Goal: Task Accomplishment & Management: Use online tool/utility

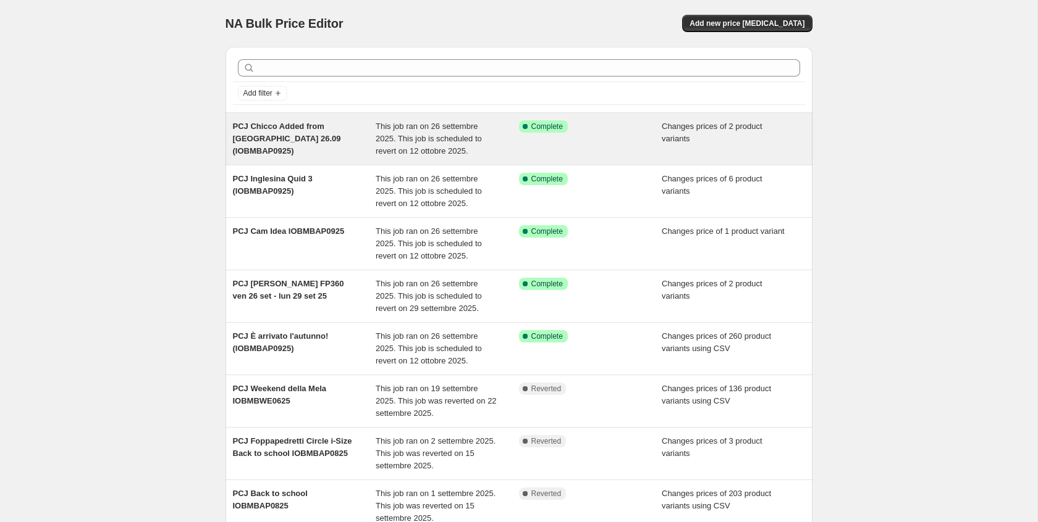
click at [295, 122] on span "PCJ Chicco Added from [GEOGRAPHIC_DATA] 26.09 (IOBMBAP0925)" at bounding box center [287, 139] width 108 height 34
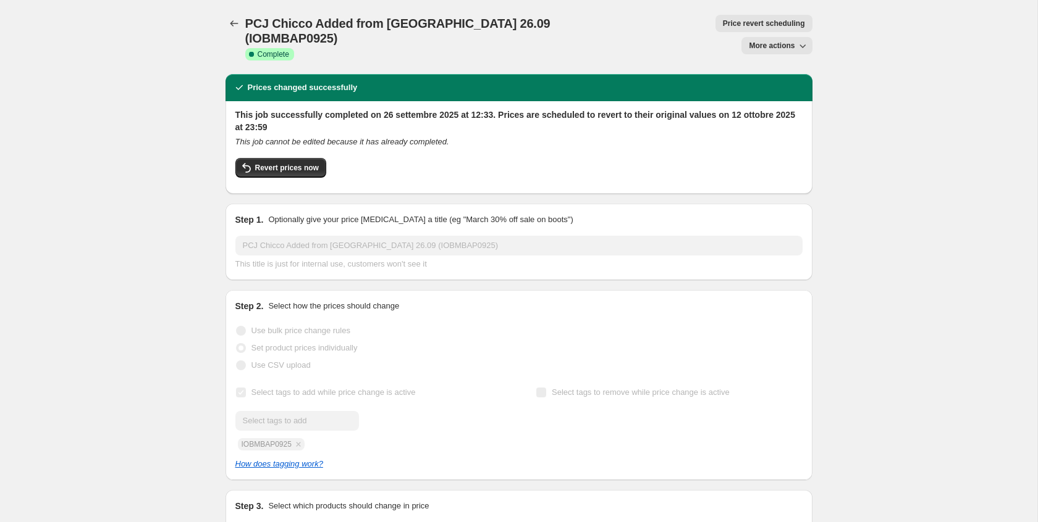
click at [755, 41] on span "More actions" at bounding box center [772, 46] width 46 height 10
click at [716, 136] on div "This job cannot be edited because it has already completed." at bounding box center [518, 142] width 567 height 12
click at [771, 37] on button "More actions" at bounding box center [776, 45] width 70 height 17
click at [768, 41] on button "Copy to new job" at bounding box center [781, 49] width 75 height 20
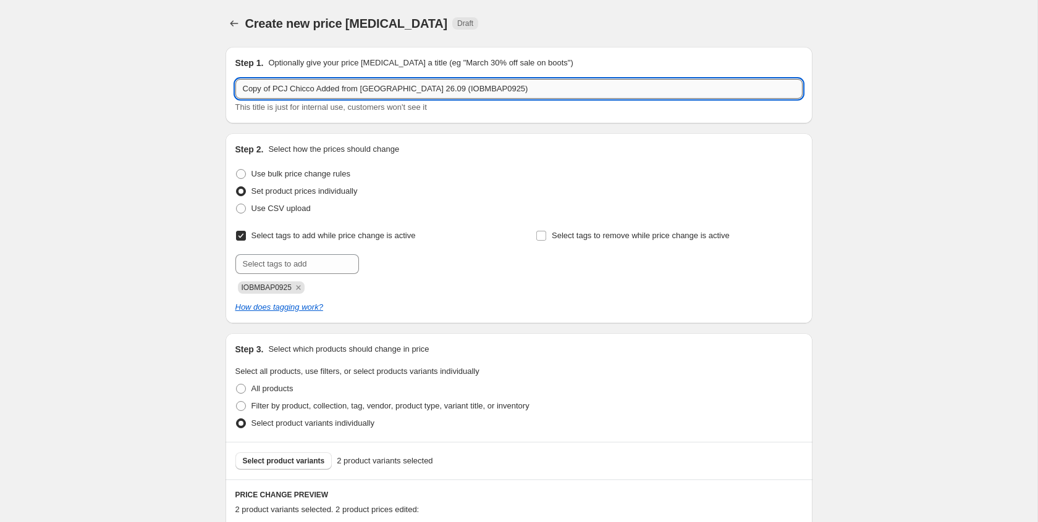
drag, startPoint x: 276, startPoint y: 89, endPoint x: 247, endPoint y: 89, distance: 29.0
click at [247, 89] on input "Copy of PCJ Chicco Added from [GEOGRAPHIC_DATA] 26.09 (IOBMBAP0925)" at bounding box center [518, 89] width 567 height 20
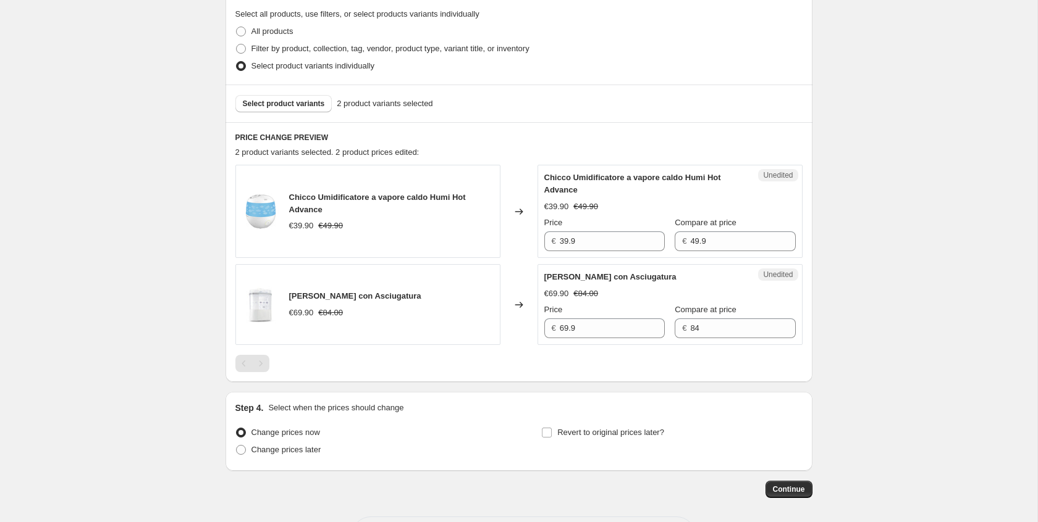
scroll to position [395, 0]
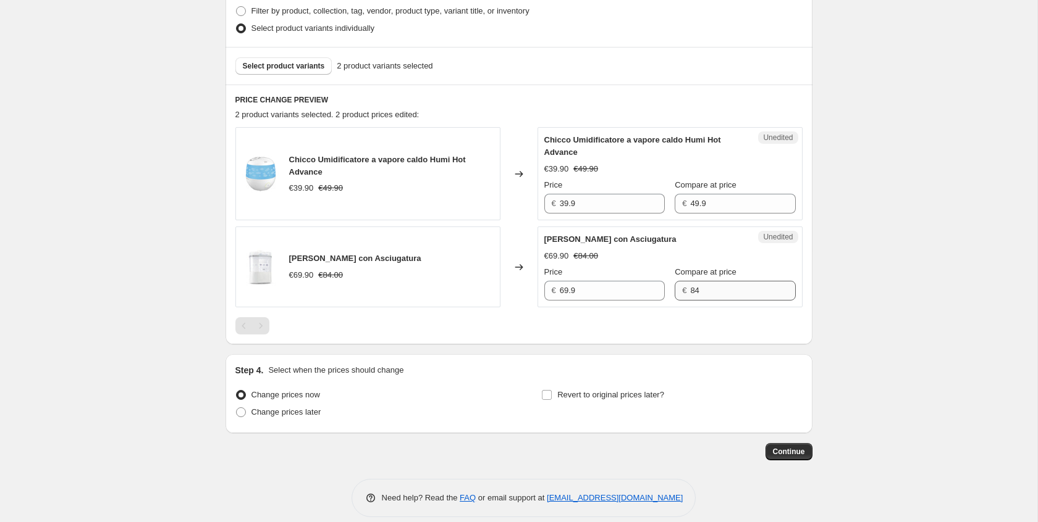
type input "PCJ Chicco Added from [GEOGRAPHIC_DATA] 26.09 (IOBMBAP0925)"
click at [703, 285] on input "84" at bounding box center [742, 291] width 105 height 20
type input "79"
click at [684, 349] on div "Step 1. Optionally give your price [MEDICAL_DATA] a title (eg "March 30% off sa…" at bounding box center [514, 51] width 597 height 819
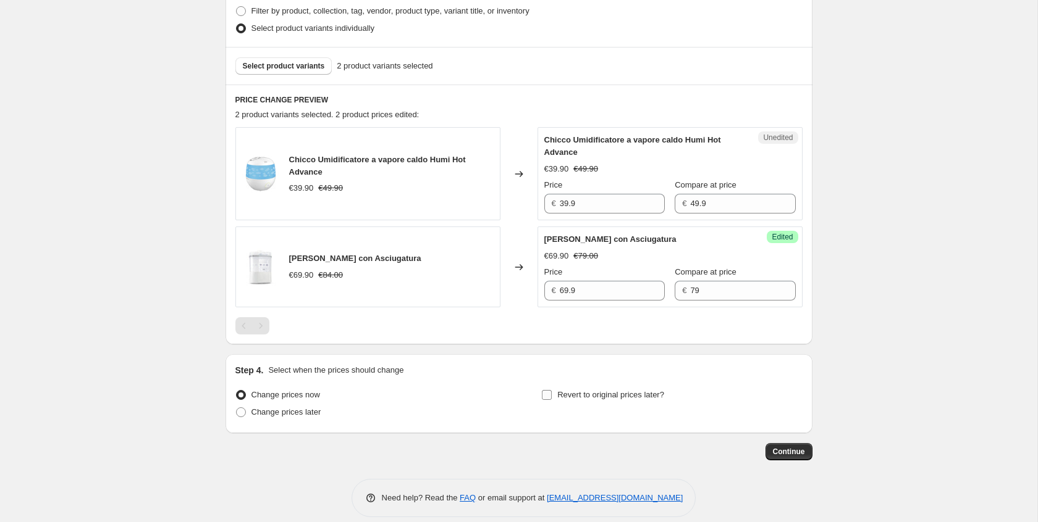
click at [562, 387] on label "Revert to original prices later?" at bounding box center [602, 395] width 123 height 17
click at [552, 390] on input "Revert to original prices later?" at bounding box center [547, 395] width 10 height 10
checkbox input "true"
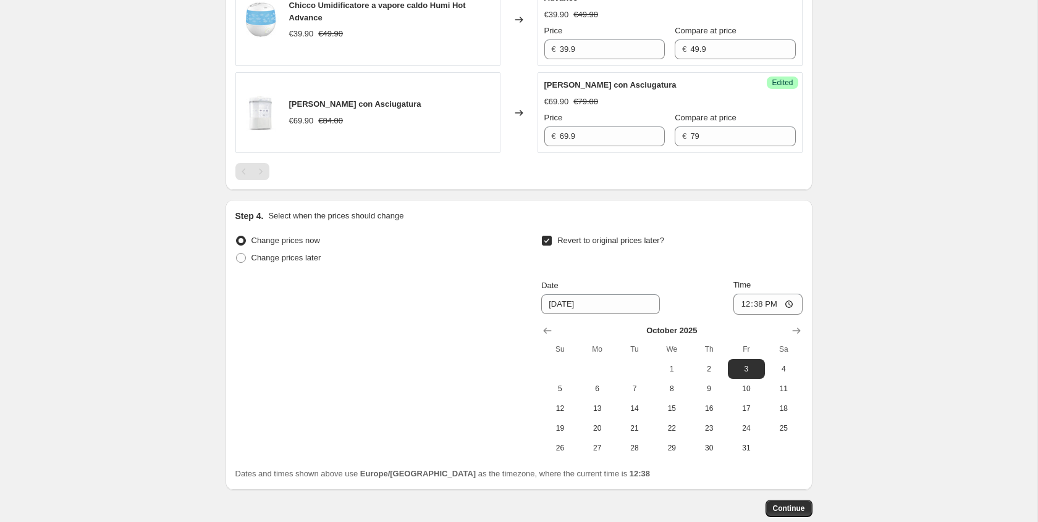
scroll to position [621, 0]
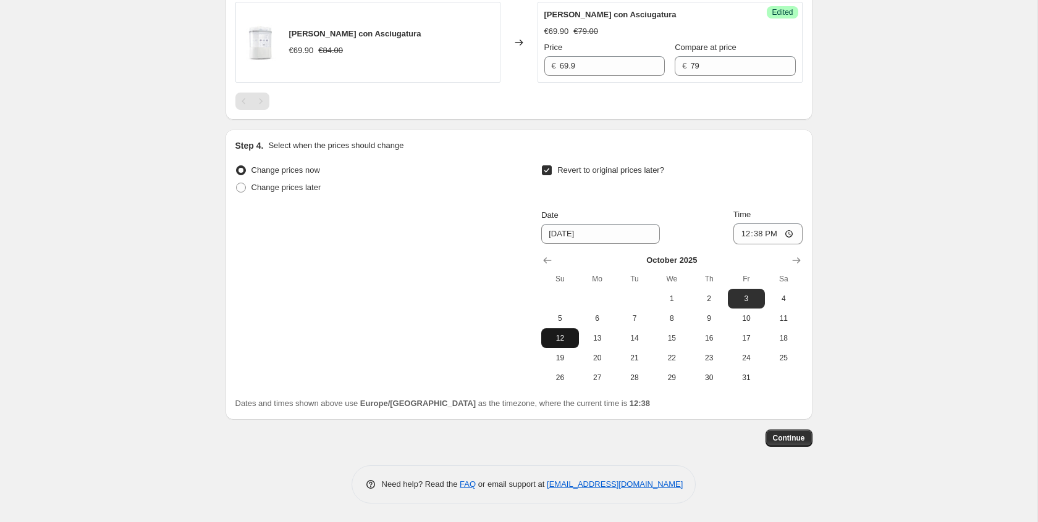
click at [554, 338] on span "12" at bounding box center [559, 339] width 27 height 10
type input "[DATE]"
click at [774, 235] on input "12:38" at bounding box center [767, 234] width 69 height 21
type input "23:59"
click at [385, 256] on div "Change prices now Change prices later Revert to original prices later? Date [DA…" at bounding box center [518, 275] width 567 height 226
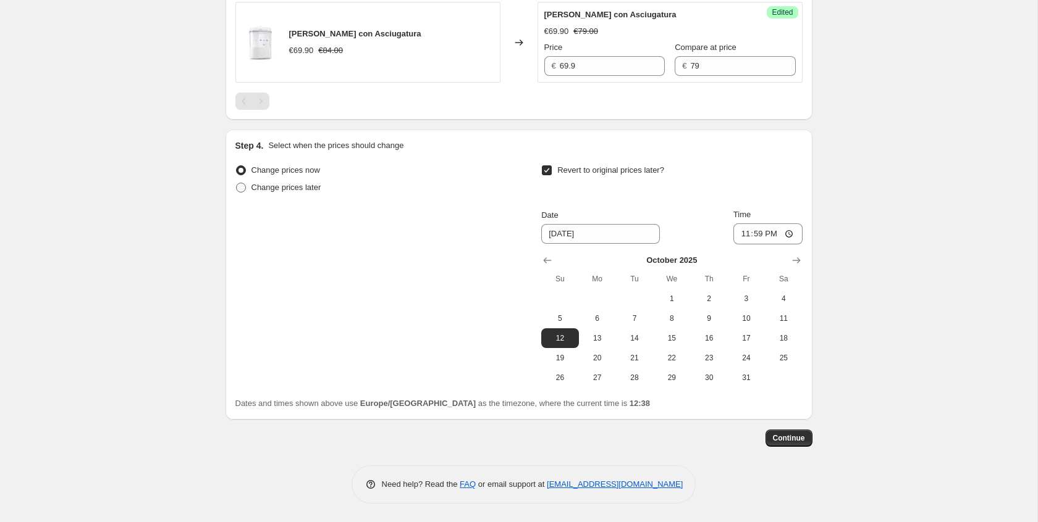
click at [321, 194] on label "Change prices later" at bounding box center [278, 187] width 86 height 17
click at [237, 183] on input "Change prices later" at bounding box center [236, 183] width 1 height 1
radio input "true"
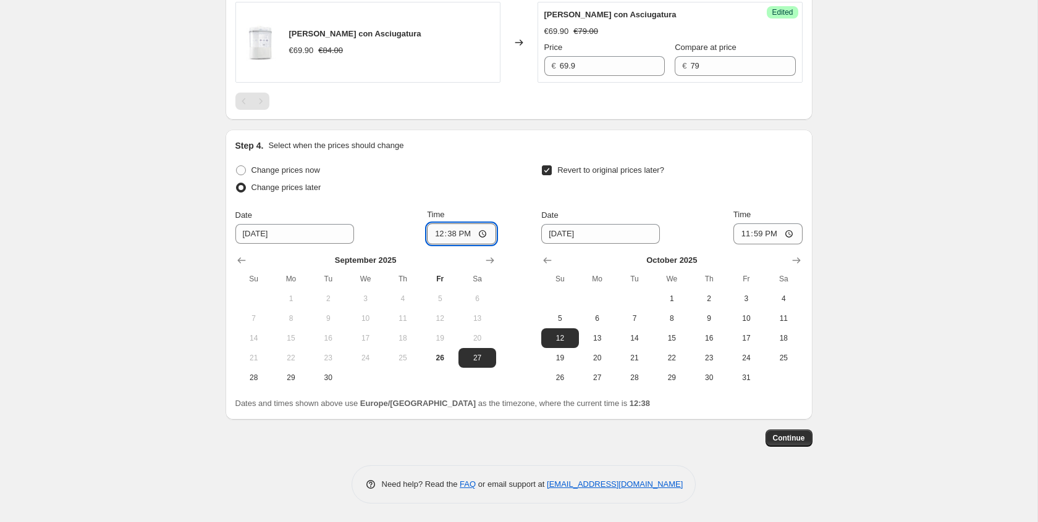
click at [487, 237] on input "12:38" at bounding box center [461, 234] width 69 height 21
type input "12:39"
click at [799, 445] on button "Continue" at bounding box center [788, 438] width 47 height 17
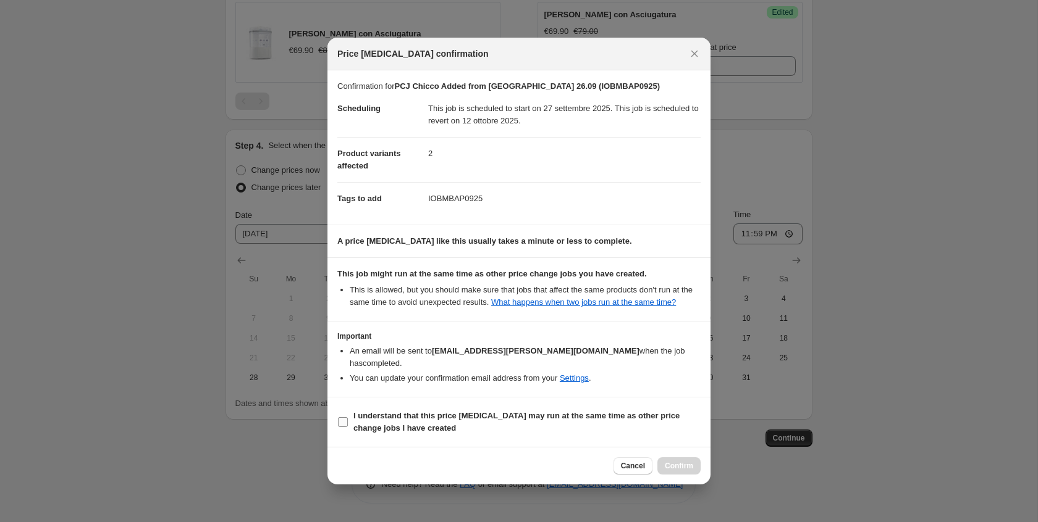
click at [579, 427] on span "I understand that this price [MEDICAL_DATA] may run at the same time as other p…" at bounding box center [526, 422] width 347 height 25
click at [348, 427] on input "I understand that this price [MEDICAL_DATA] may run at the same time as other p…" at bounding box center [343, 423] width 10 height 10
checkbox input "true"
click at [677, 463] on span "Confirm" at bounding box center [679, 466] width 28 height 10
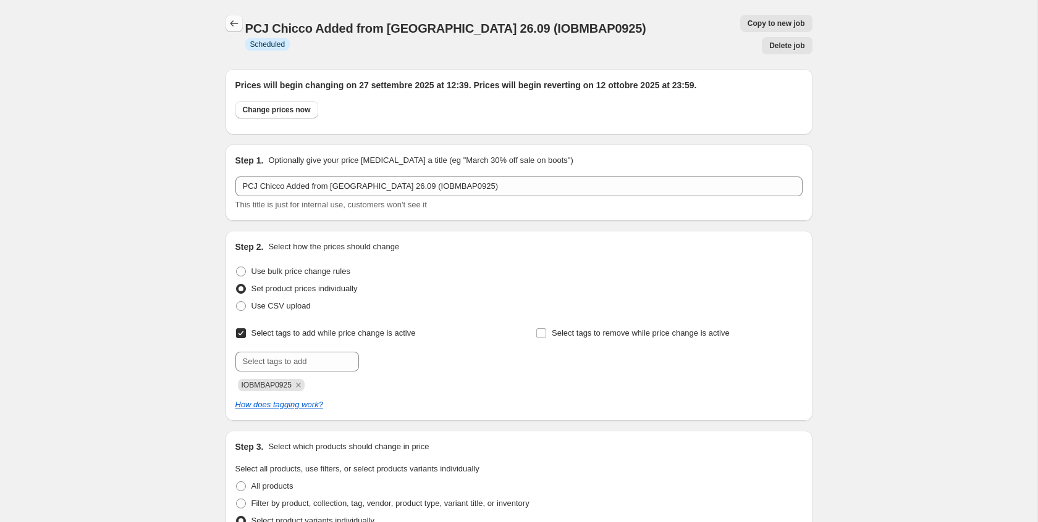
click at [240, 27] on icon "Price change jobs" at bounding box center [234, 23] width 12 height 12
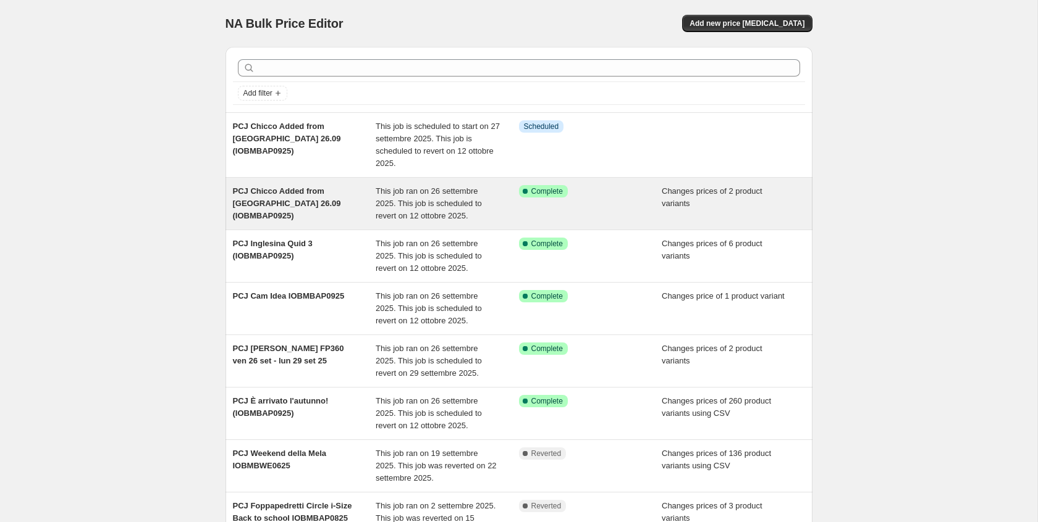
click at [335, 200] on span "PCJ Chicco Added from [GEOGRAPHIC_DATA] 26.09 (IOBMBAP0925)" at bounding box center [287, 204] width 108 height 34
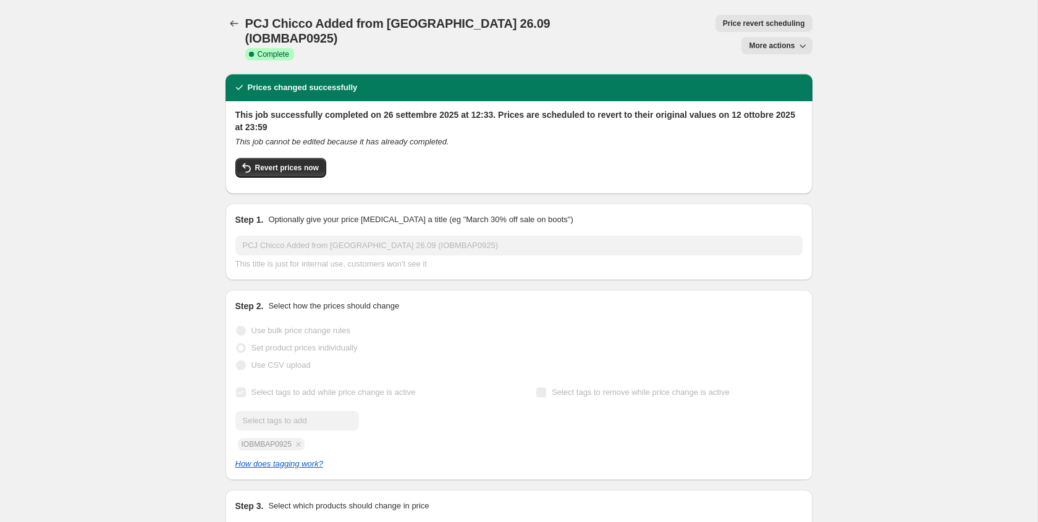
click at [779, 41] on span "More actions" at bounding box center [772, 46] width 46 height 10
click at [763, 86] on span "Delete job" at bounding box center [766, 90] width 36 height 9
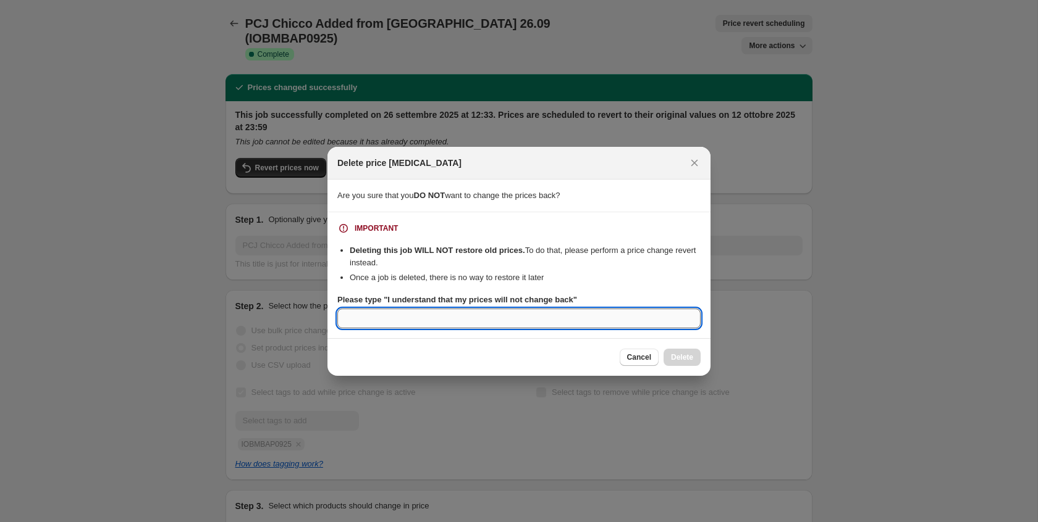
click at [590, 313] on input "Please type "I understand that my prices will not change back"" at bounding box center [518, 319] width 363 height 20
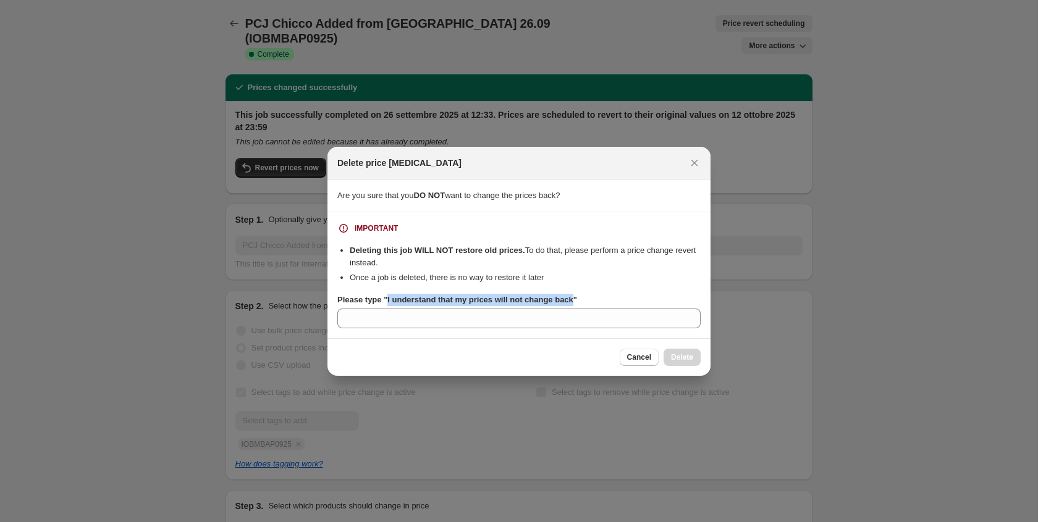
drag, startPoint x: 388, startPoint y: 301, endPoint x: 584, endPoint y: 303, distance: 195.2
click at [577, 303] on b "Please type "I understand that my prices will not change back"" at bounding box center [457, 299] width 240 height 9
click at [584, 309] on input "Please type "I understand that my prices will not change back"" at bounding box center [518, 319] width 363 height 20
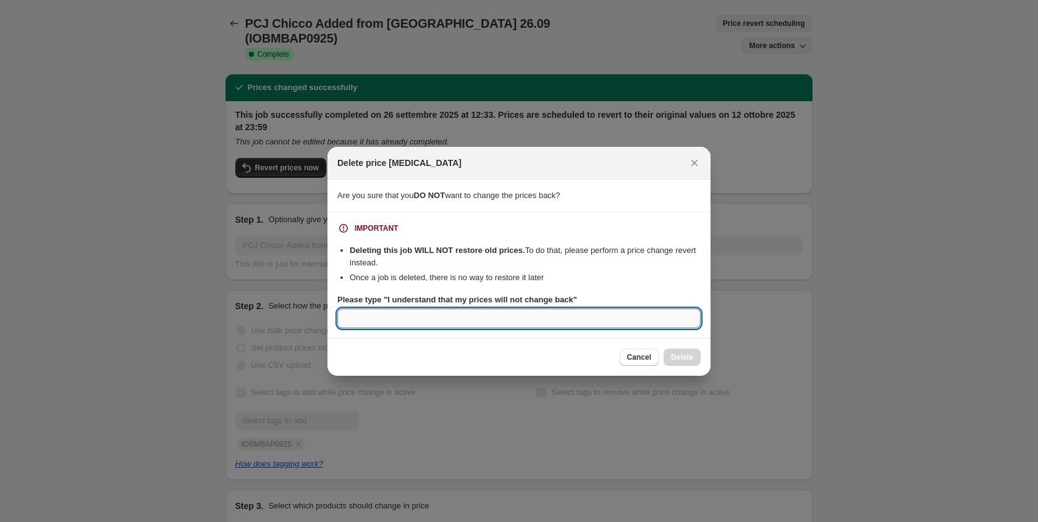
click at [527, 319] on input "Please type "I understand that my prices will not change back"" at bounding box center [518, 319] width 363 height 20
click at [639, 360] on span "Cancel" at bounding box center [639, 358] width 24 height 10
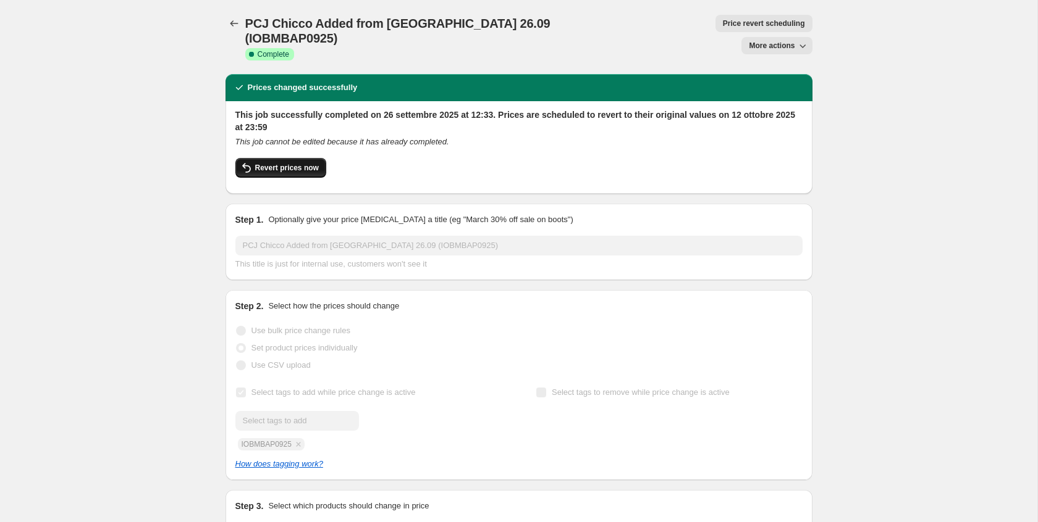
click at [261, 163] on span "Revert prices now" at bounding box center [287, 168] width 64 height 10
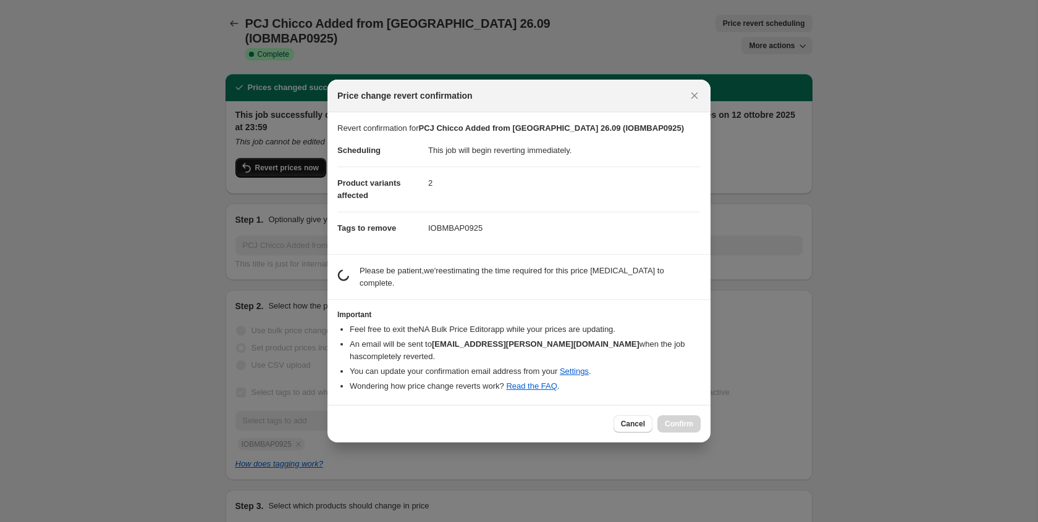
checkbox input "false"
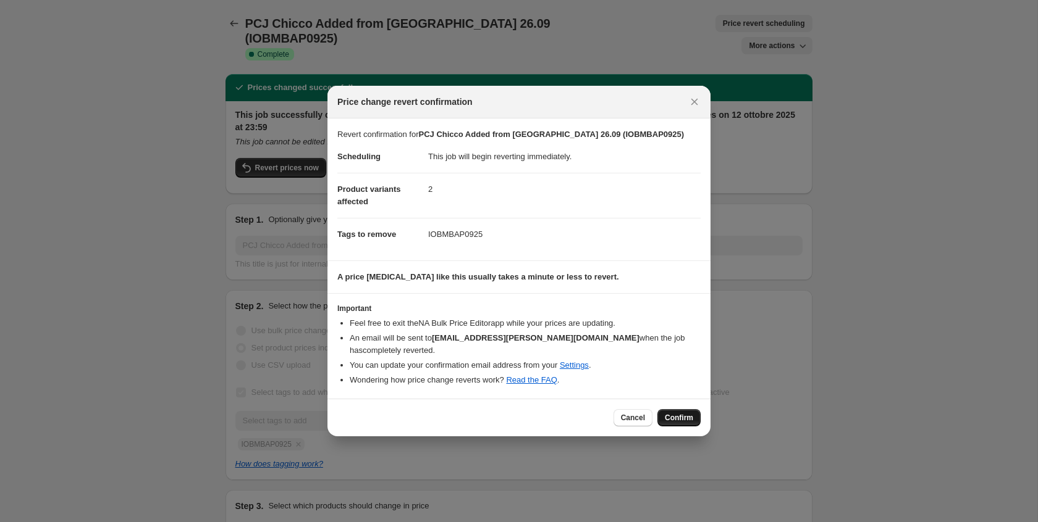
click at [669, 416] on span "Confirm" at bounding box center [679, 418] width 28 height 10
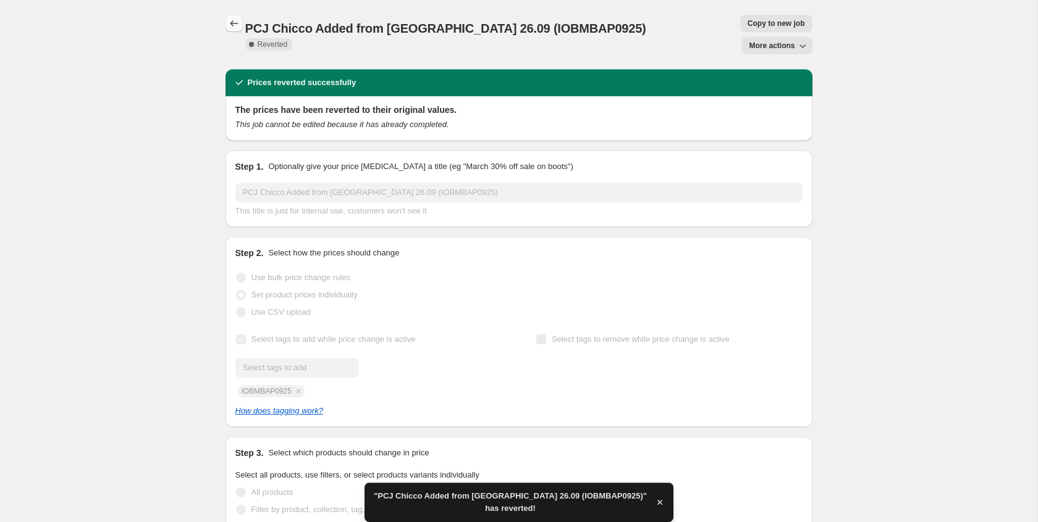
click at [233, 28] on icon "Price change jobs" at bounding box center [234, 23] width 12 height 12
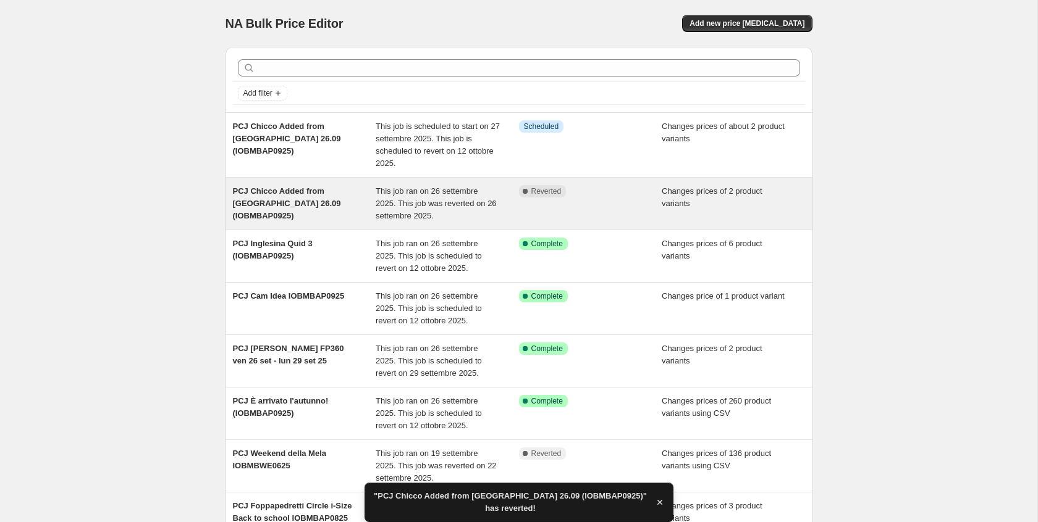
click at [366, 214] on div "PCJ Chicco Added from [GEOGRAPHIC_DATA] 26.09 (IOBMBAP0925)" at bounding box center [304, 203] width 143 height 37
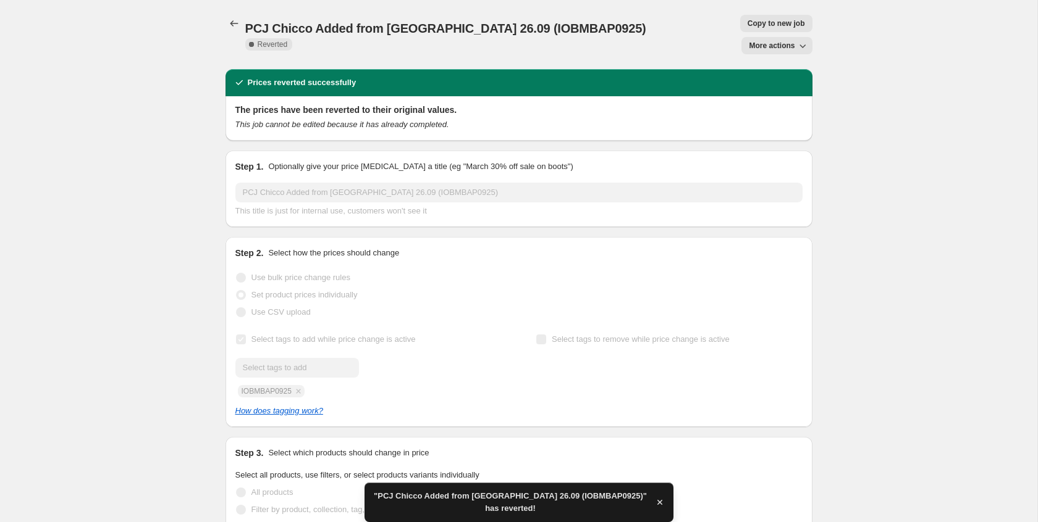
click at [799, 40] on icon "button" at bounding box center [802, 46] width 12 height 12
click at [786, 63] on button "Delete job" at bounding box center [781, 70] width 75 height 20
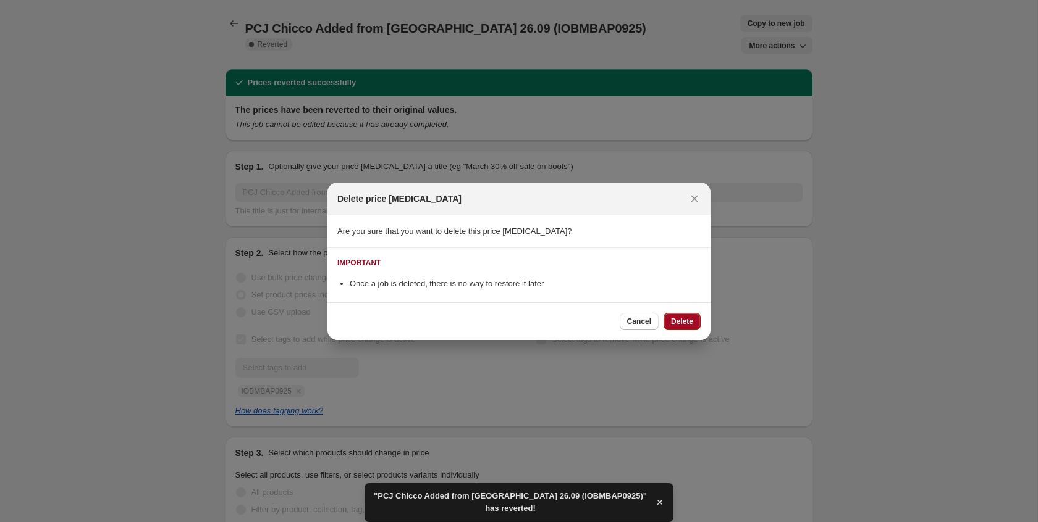
click at [676, 324] on span "Delete" at bounding box center [682, 322] width 22 height 10
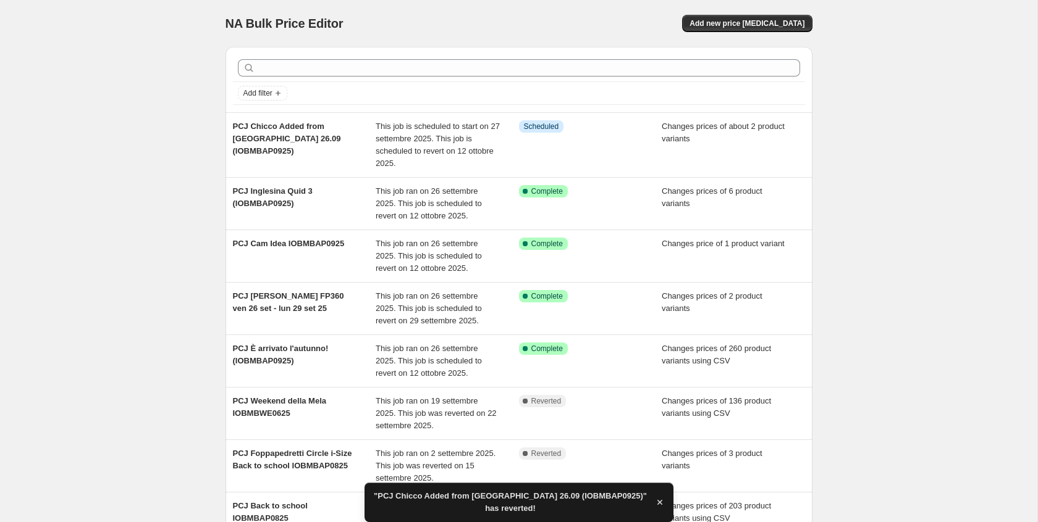
click at [163, 121] on div "NA Bulk Price Editor. This page is ready NA Bulk Price Editor Add new price [ME…" at bounding box center [518, 333] width 1037 height 667
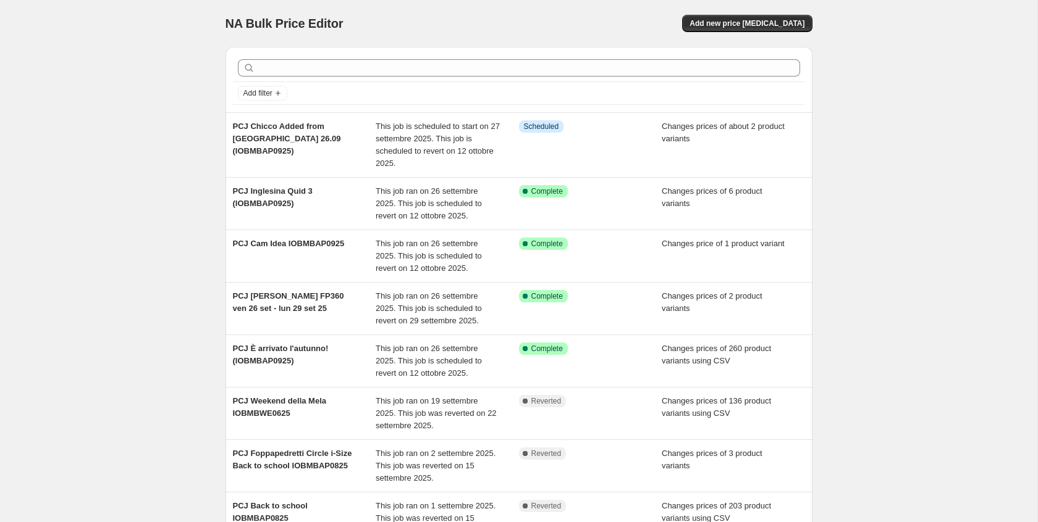
click at [163, 121] on div "NA Bulk Price Editor. This page is ready NA Bulk Price Editor Add new price [ME…" at bounding box center [518, 333] width 1037 height 667
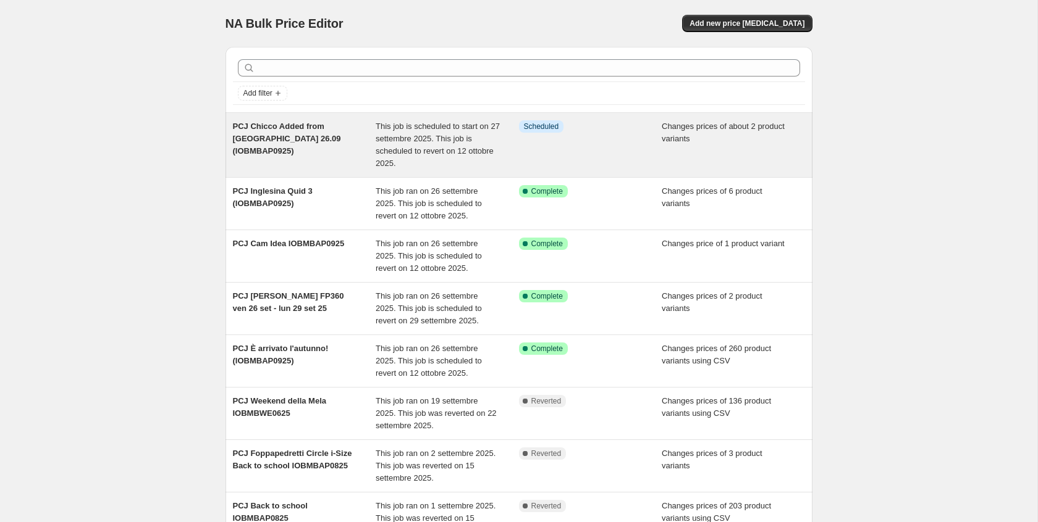
click at [306, 127] on span "PCJ Chicco Added from [GEOGRAPHIC_DATA] 26.09 (IOBMBAP0925)" at bounding box center [287, 139] width 108 height 34
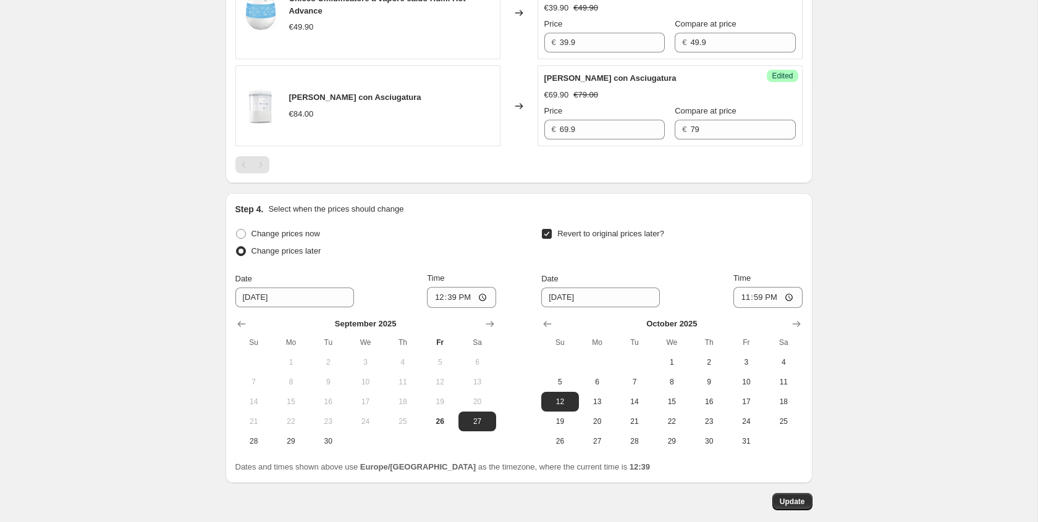
scroll to position [697, 0]
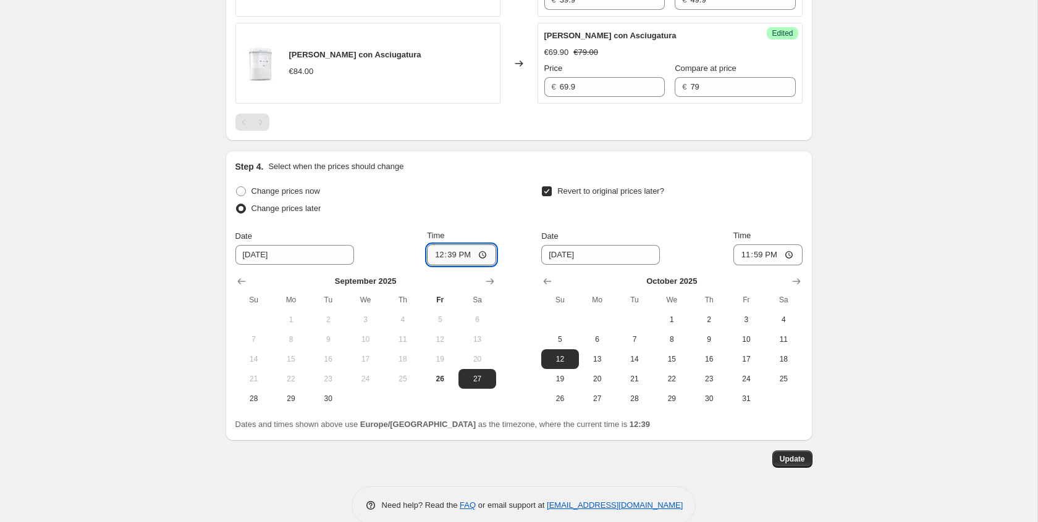
click at [488, 245] on input "12:39" at bounding box center [461, 255] width 69 height 21
click at [484, 245] on input "12:39" at bounding box center [461, 255] width 69 height 21
type input "12:40"
click at [796, 455] on span "Update" at bounding box center [791, 460] width 25 height 10
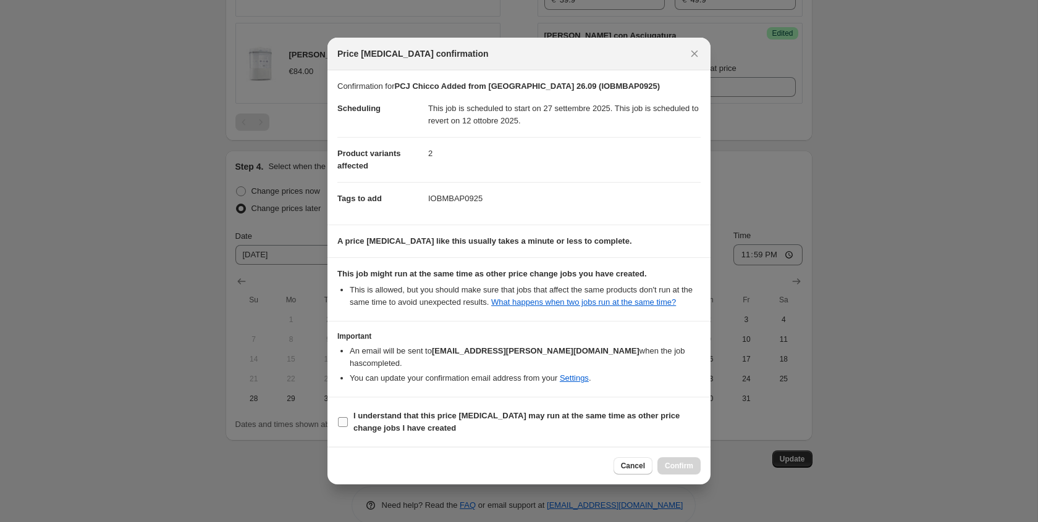
click at [507, 416] on b "I understand that this price [MEDICAL_DATA] may run at the same time as other p…" at bounding box center [516, 422] width 326 height 22
click at [348, 418] on input "I understand that this price [MEDICAL_DATA] may run at the same time as other p…" at bounding box center [343, 423] width 10 height 10
checkbox input "true"
click at [675, 465] on span "Confirm" at bounding box center [679, 466] width 28 height 10
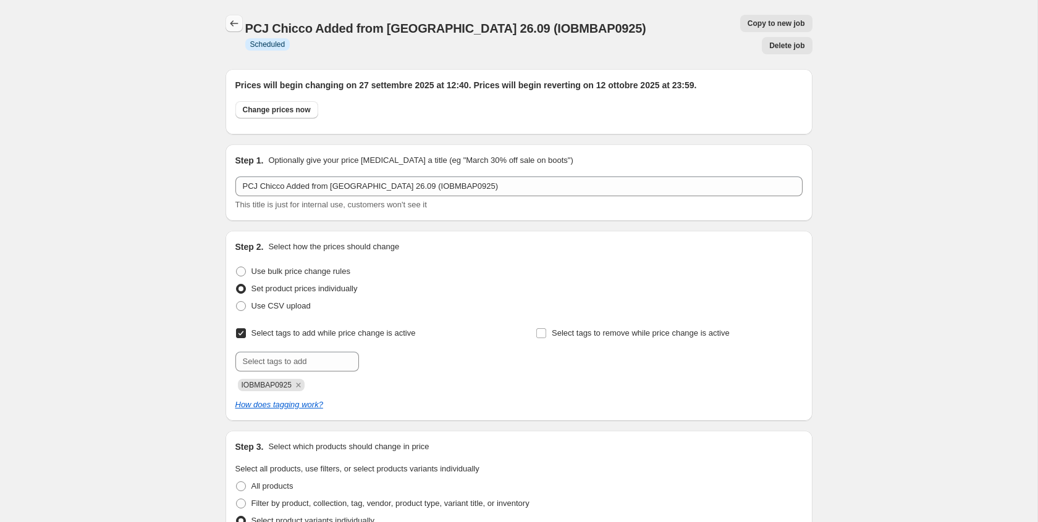
scroll to position [0, 0]
click at [241, 26] on button "Price change jobs" at bounding box center [233, 23] width 17 height 17
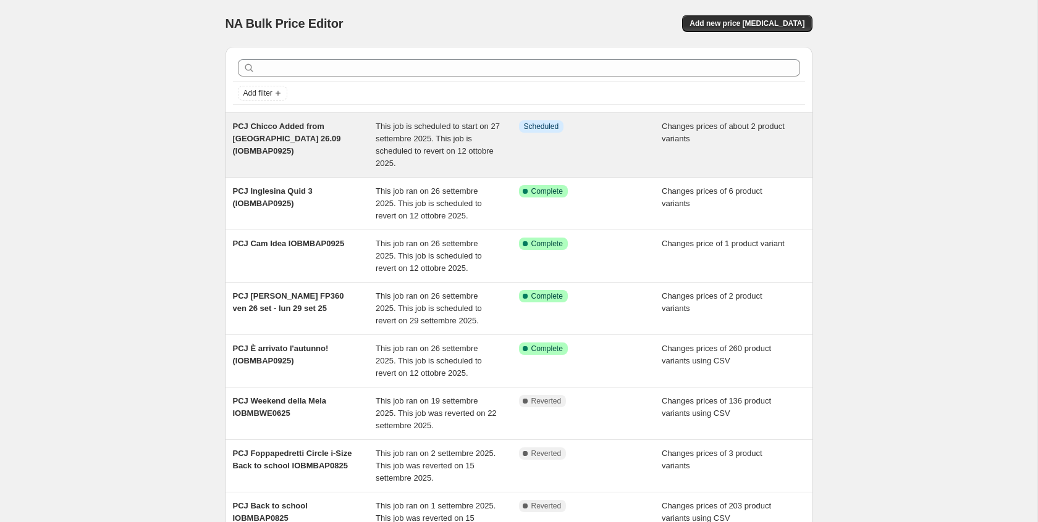
click at [482, 169] on div "This job is scheduled to start on 27 settembre 2025. This job is scheduled to r…" at bounding box center [447, 144] width 143 height 49
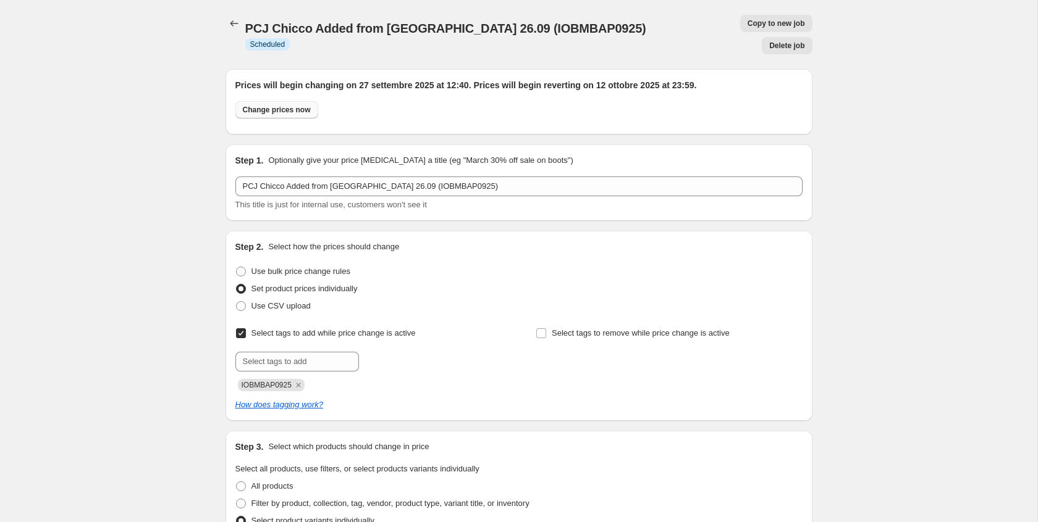
click at [309, 101] on button "Change prices now" at bounding box center [276, 109] width 83 height 17
radio input "true"
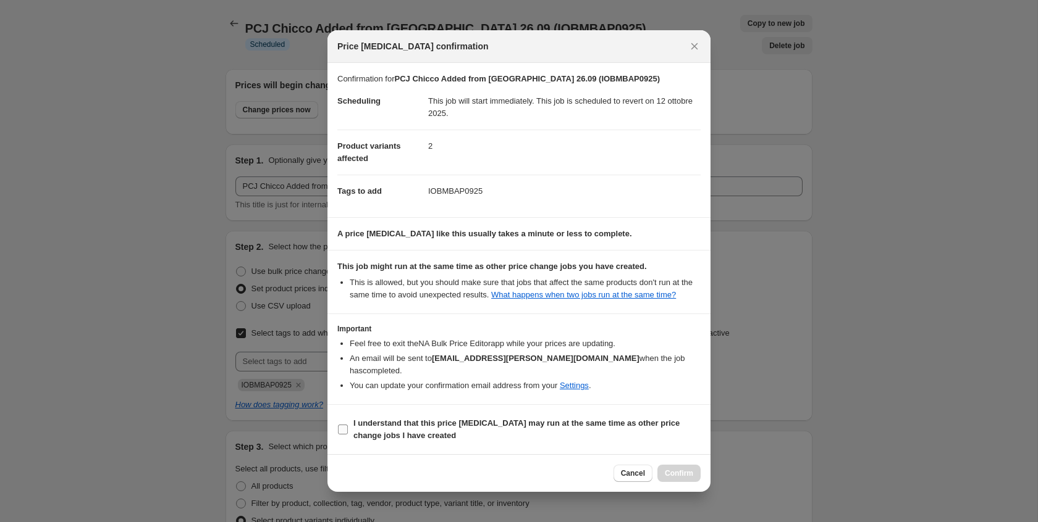
click at [558, 427] on b "I understand that this price [MEDICAL_DATA] may run at the same time as other p…" at bounding box center [516, 430] width 326 height 22
click at [348, 427] on input "I understand that this price [MEDICAL_DATA] may run at the same time as other p…" at bounding box center [343, 430] width 10 height 10
checkbox input "true"
click at [694, 474] on button "Confirm" at bounding box center [678, 473] width 43 height 17
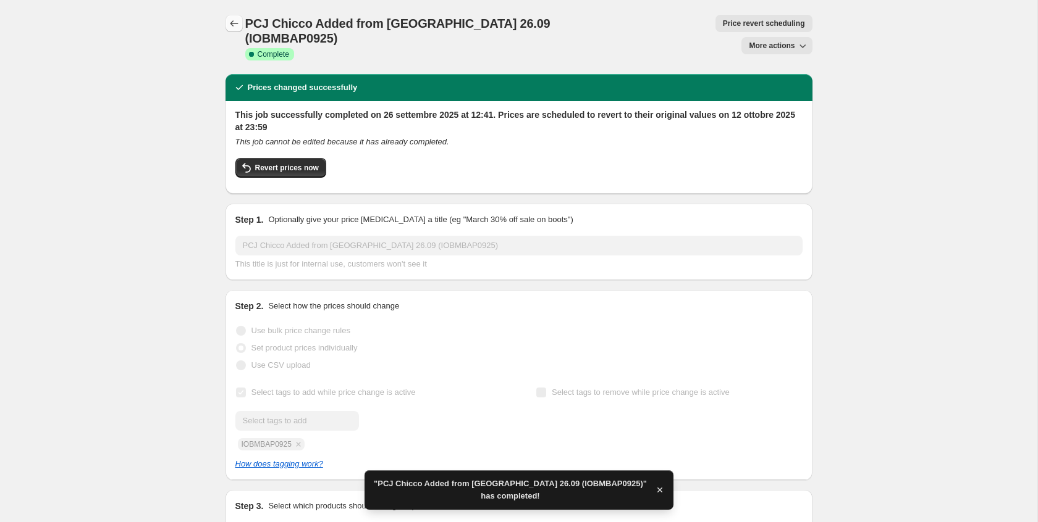
click at [235, 22] on icon "Price change jobs" at bounding box center [234, 23] width 12 height 12
